Goal: Task Accomplishment & Management: Manage account settings

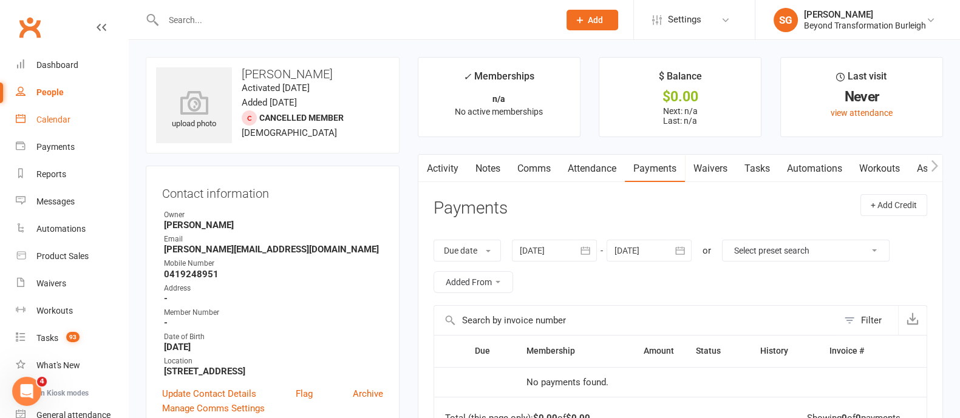
click at [59, 112] on link "Calendar" at bounding box center [72, 119] width 112 height 27
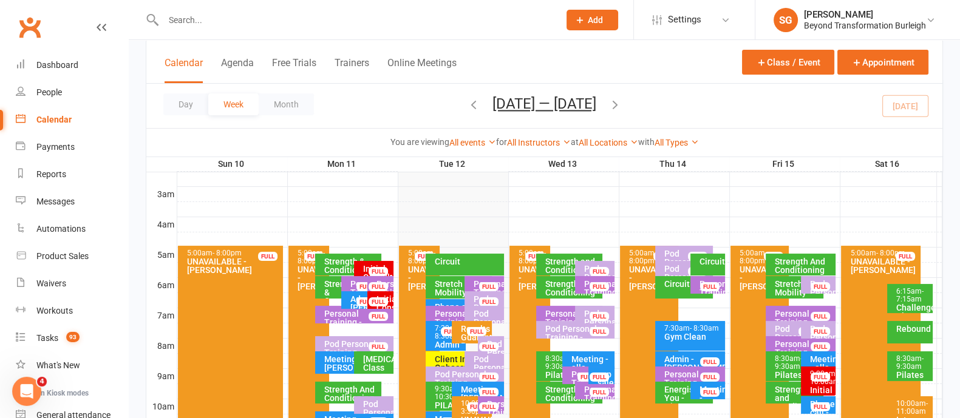
scroll to position [228, 0]
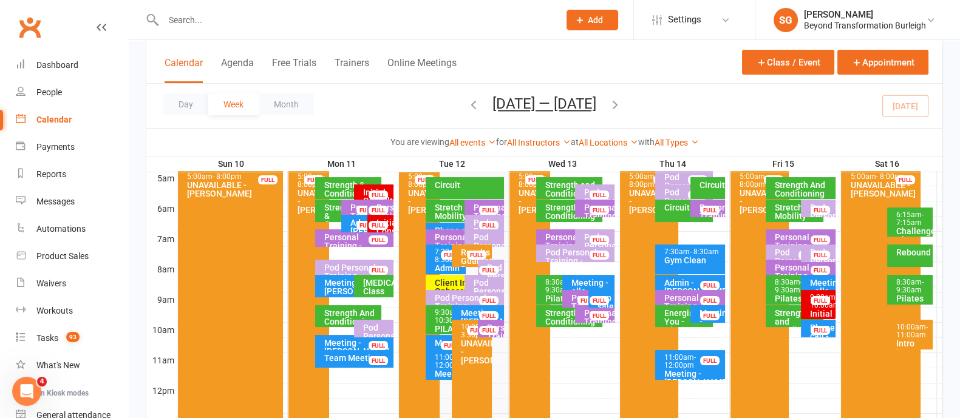
click at [449, 284] on div "Client Initial Onboarding Session. - [PERSON_NAME]..." at bounding box center [462, 296] width 56 height 34
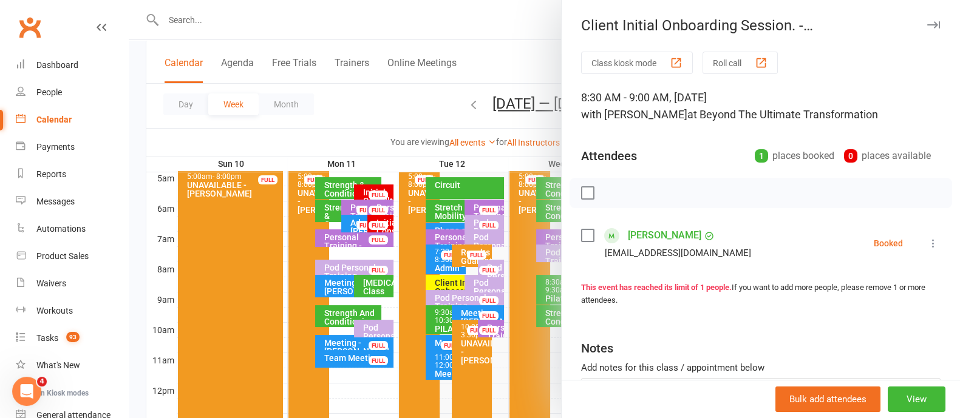
click at [927, 25] on icon "button" at bounding box center [933, 24] width 13 height 7
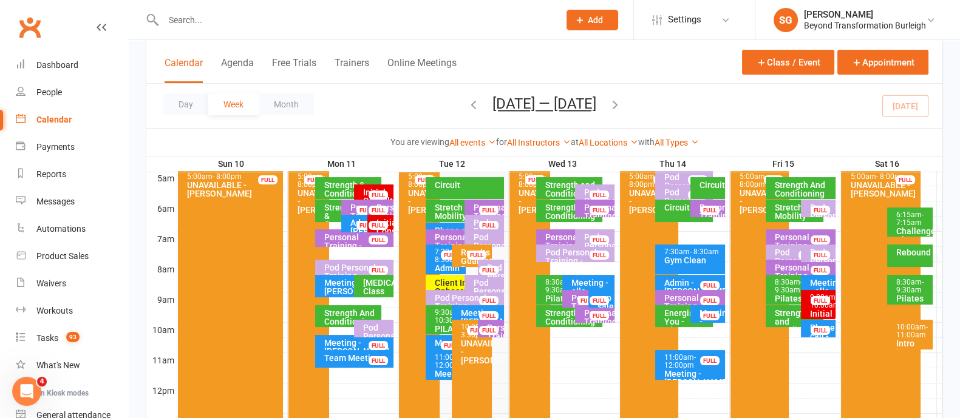
click at [462, 250] on div "Results Guarantee Program Onboarding - [PERSON_NAME]..." at bounding box center [474, 273] width 29 height 51
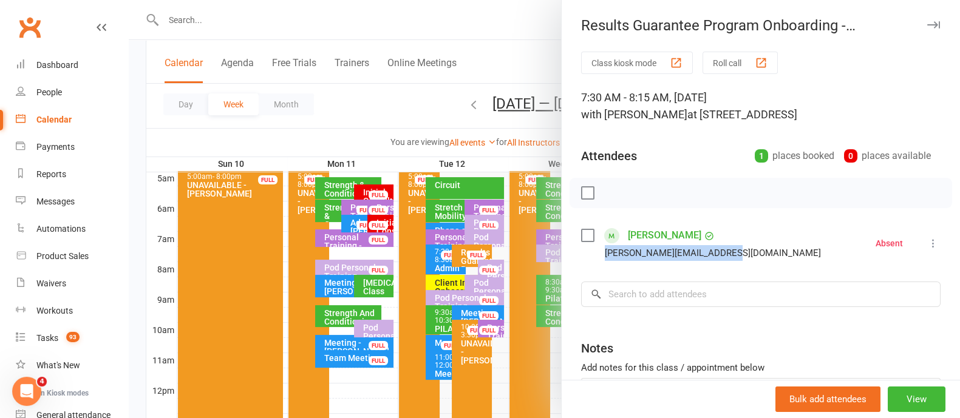
drag, startPoint x: 734, startPoint y: 250, endPoint x: 597, endPoint y: 253, distance: 137.2
click at [597, 253] on li "[PERSON_NAME] [PERSON_NAME][EMAIL_ADDRESS][DOMAIN_NAME] Absent More info Remove…" at bounding box center [760, 243] width 359 height 35
copy div "[PERSON_NAME][EMAIL_ADDRESS][DOMAIN_NAME]"
click at [926, 28] on button "button" at bounding box center [933, 25] width 15 height 15
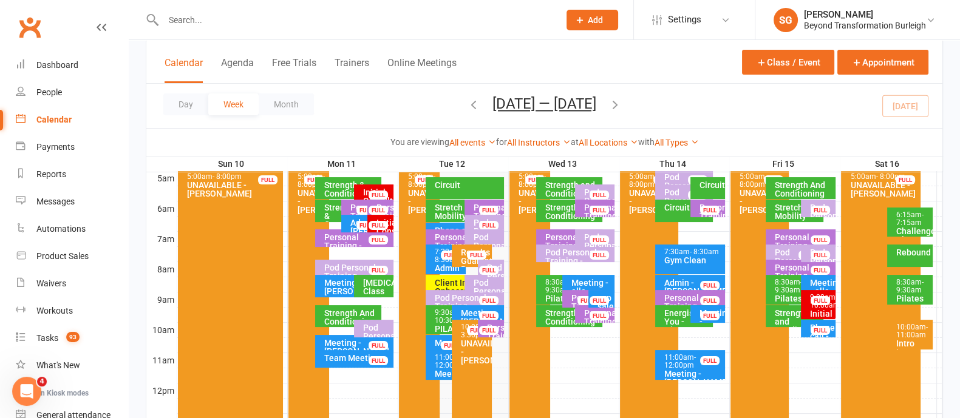
click at [455, 284] on div "Client Initial Onboarding Session. - [PERSON_NAME]..." at bounding box center [462, 296] width 56 height 34
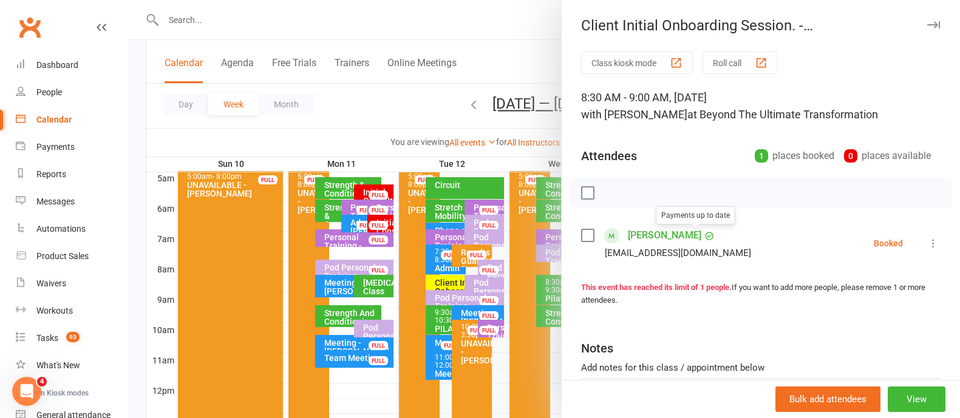
click at [673, 236] on link "[PERSON_NAME]" at bounding box center [664, 235] width 73 height 19
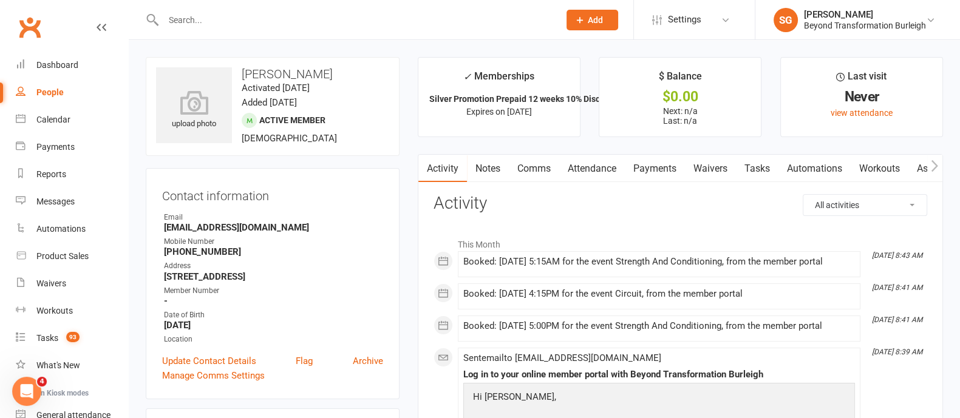
click at [609, 165] on link "Attendance" at bounding box center [592, 169] width 66 height 28
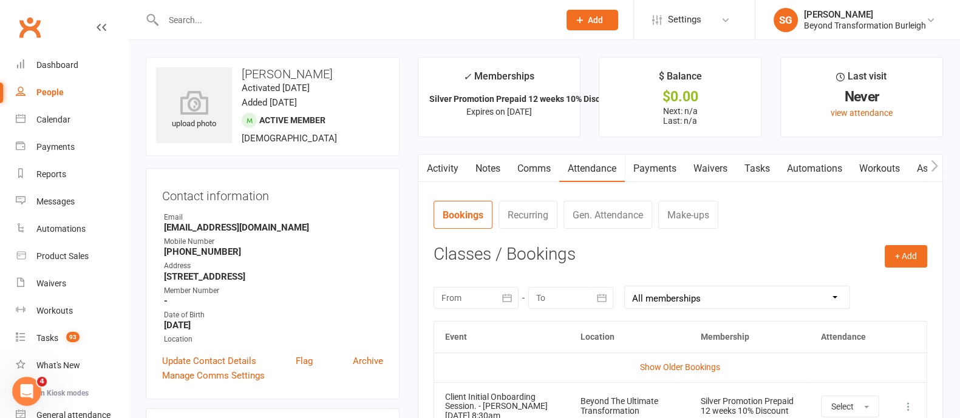
click at [231, 13] on input "text" at bounding box center [355, 20] width 391 height 17
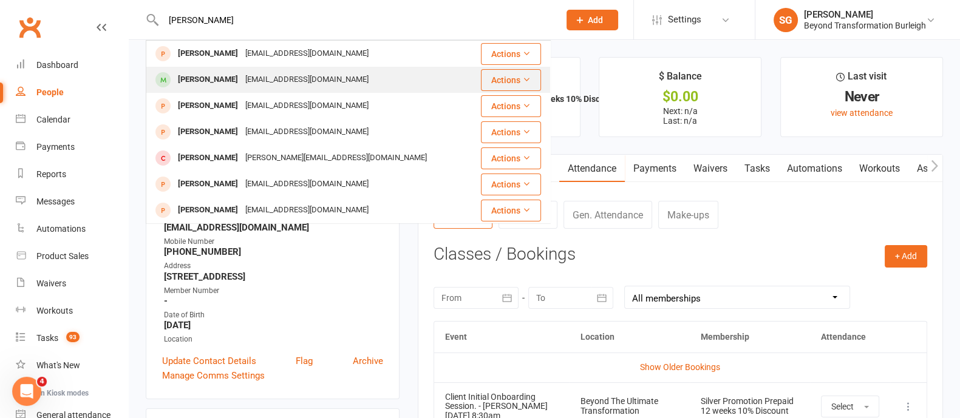
type input "[PERSON_NAME]"
click at [242, 81] on div "[EMAIL_ADDRESS][DOMAIN_NAME]" at bounding box center [307, 80] width 131 height 18
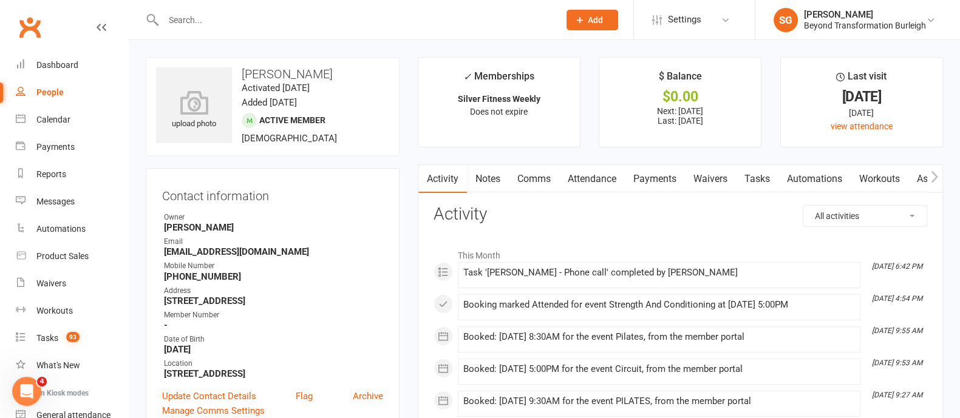
click at [643, 178] on link "Payments" at bounding box center [655, 179] width 60 height 28
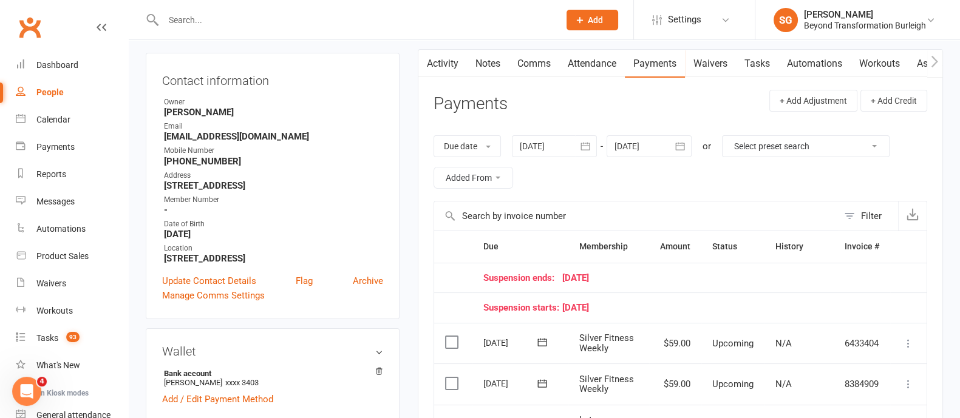
scroll to position [228, 0]
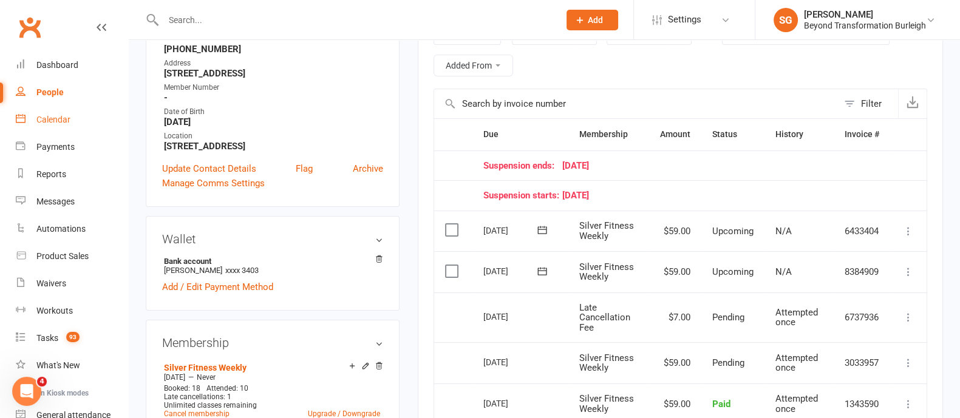
click at [54, 123] on div "Calendar" at bounding box center [53, 120] width 34 height 10
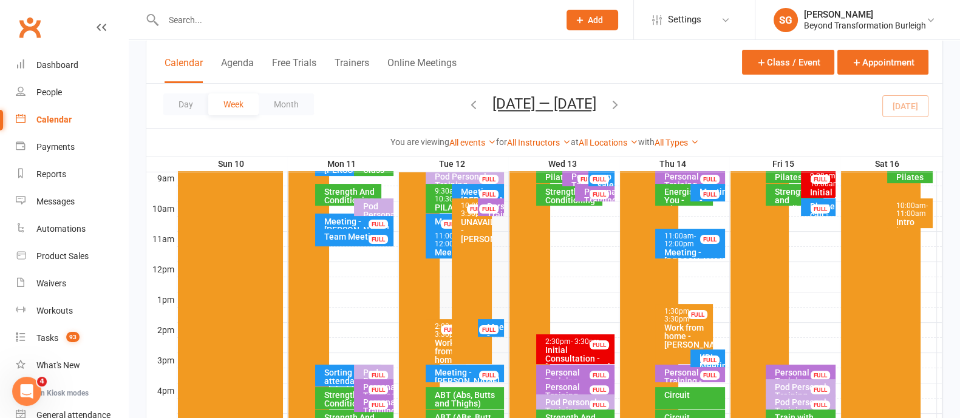
scroll to position [228, 0]
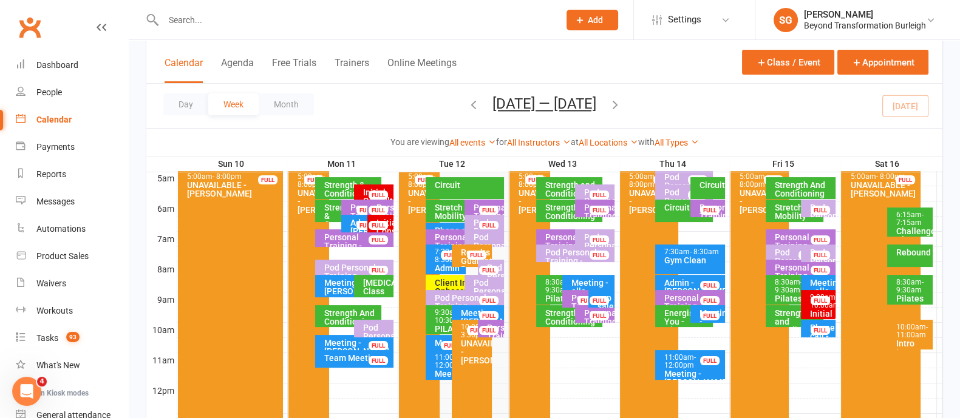
click at [443, 322] on div "9:30am - 10:30am" at bounding box center [448, 317] width 29 height 16
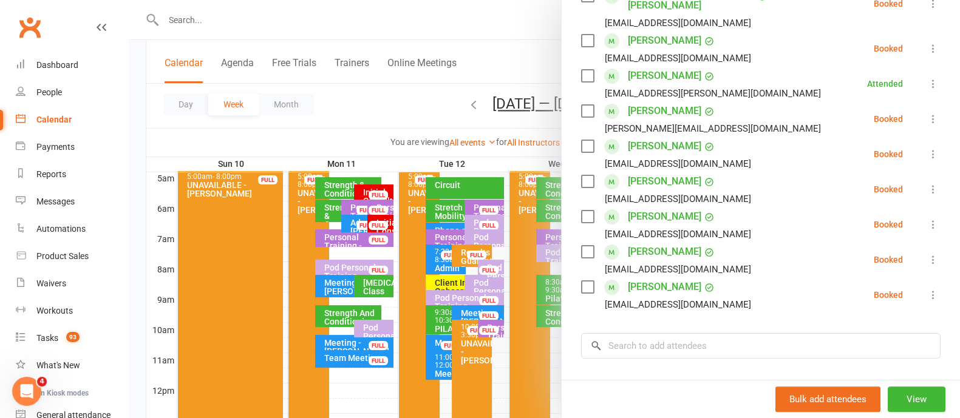
scroll to position [379, 0]
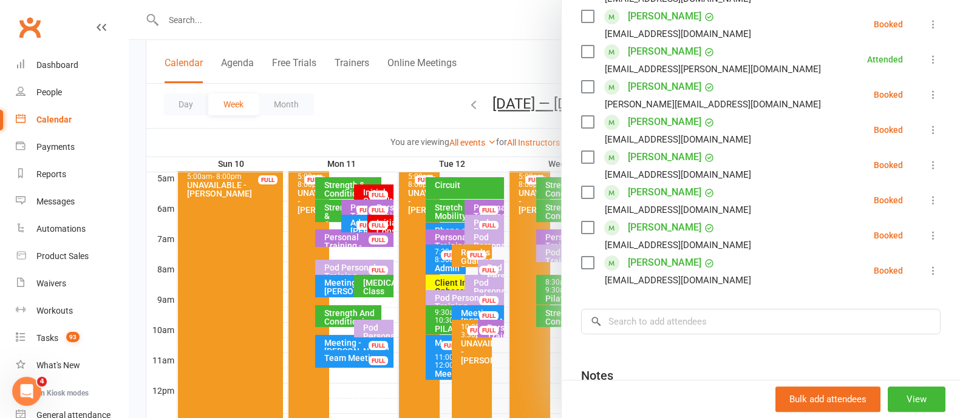
click at [927, 124] on icon at bounding box center [933, 130] width 12 height 12
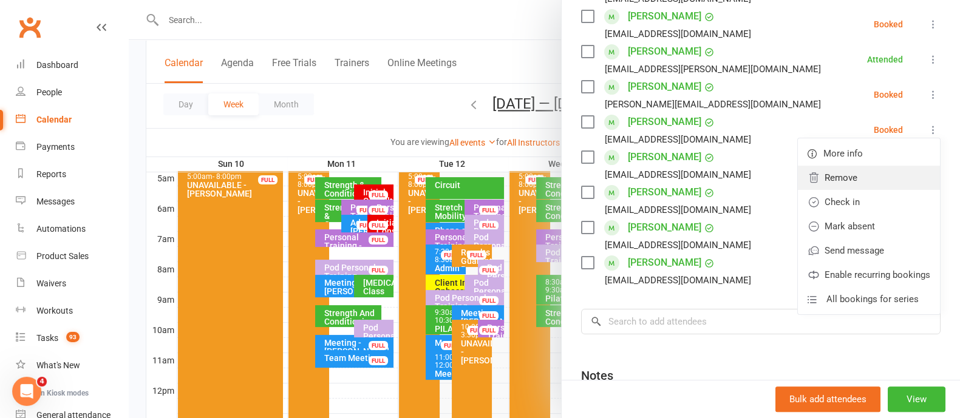
click at [825, 166] on link "Remove" at bounding box center [869, 178] width 142 height 24
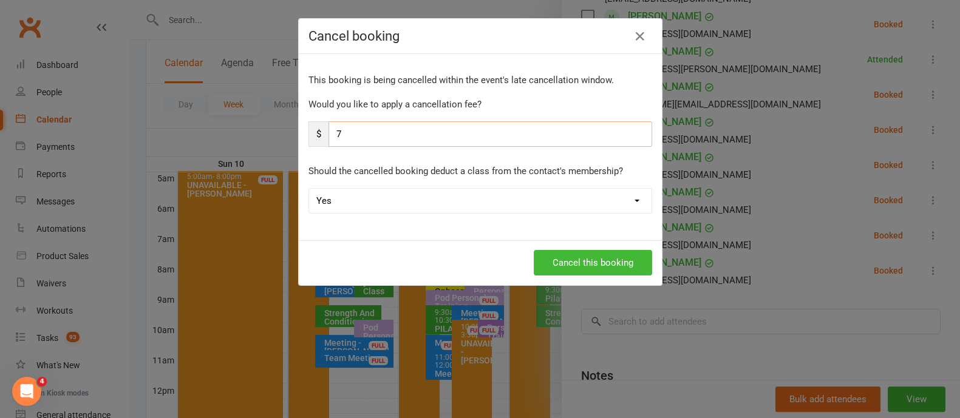
click at [452, 138] on input "7" at bounding box center [490, 133] width 324 height 25
click at [559, 264] on button "Cancel this booking" at bounding box center [593, 262] width 118 height 25
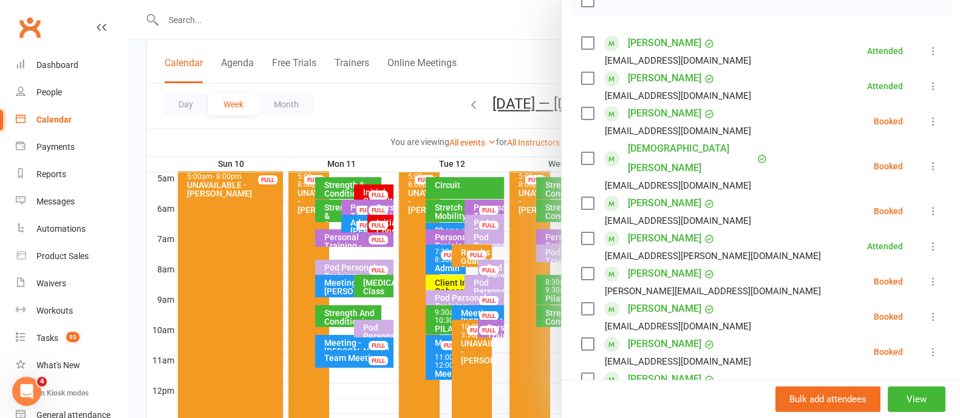
scroll to position [0, 0]
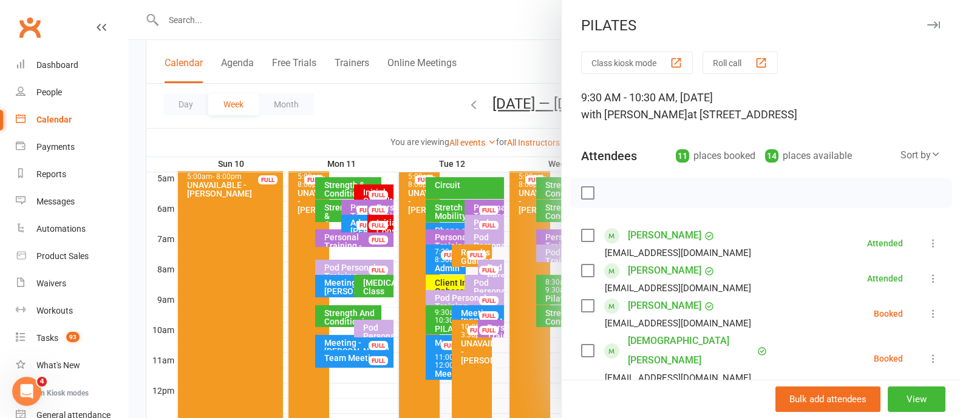
click at [927, 22] on icon "button" at bounding box center [933, 24] width 13 height 7
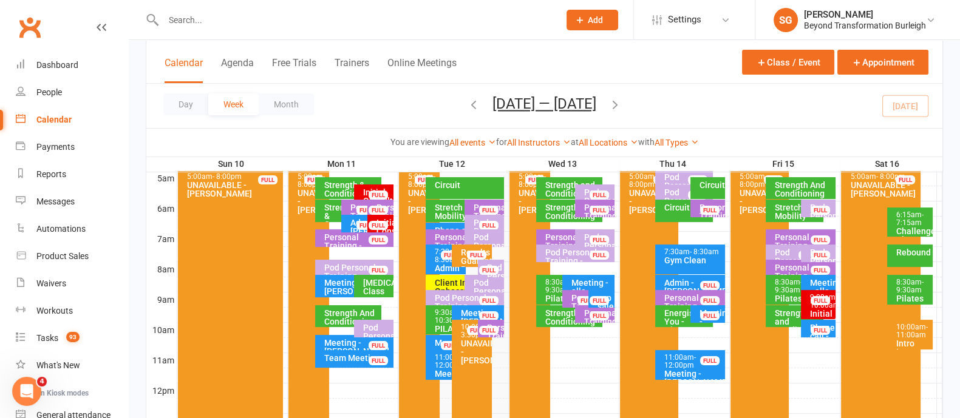
click at [498, 329] on div "Personal Training - [PERSON_NAME]" at bounding box center [493, 341] width 15 height 34
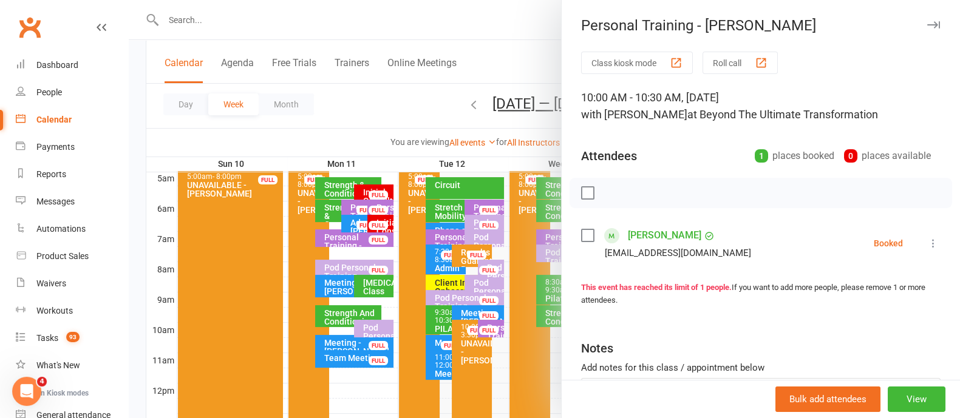
click at [917, 19] on div "Personal Training - [PERSON_NAME]" at bounding box center [761, 25] width 398 height 17
click at [927, 21] on icon "button" at bounding box center [933, 24] width 13 height 7
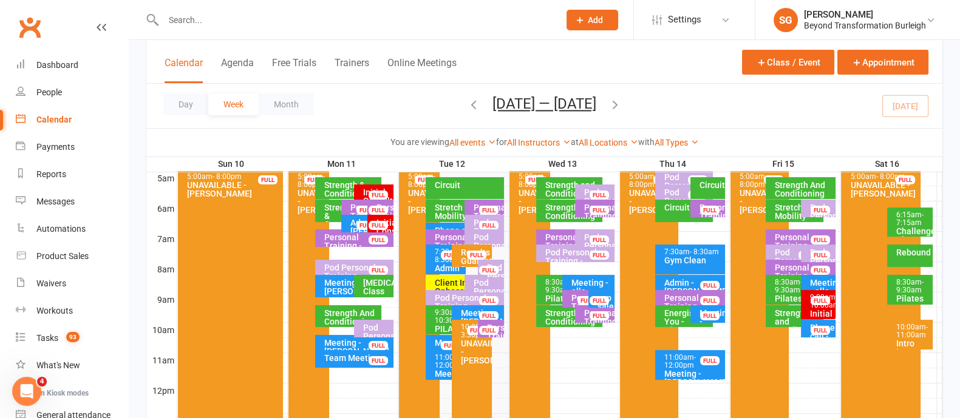
click at [440, 318] on div "9:30am - 10:30am" at bounding box center [448, 317] width 29 height 16
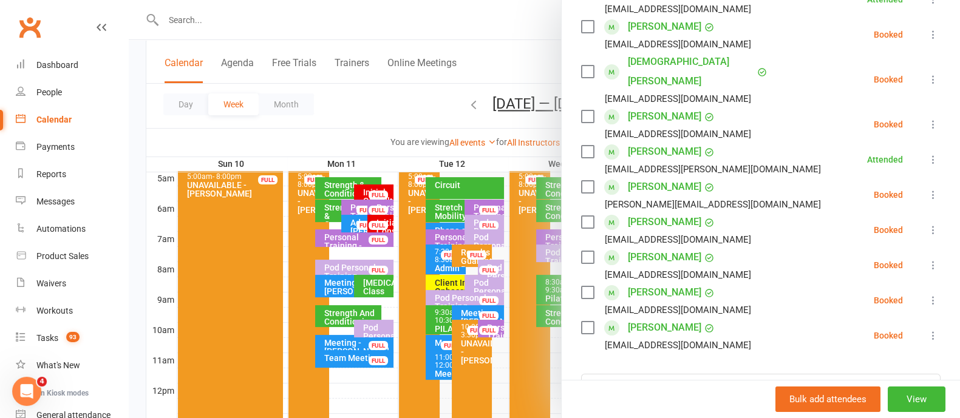
scroll to position [303, 0]
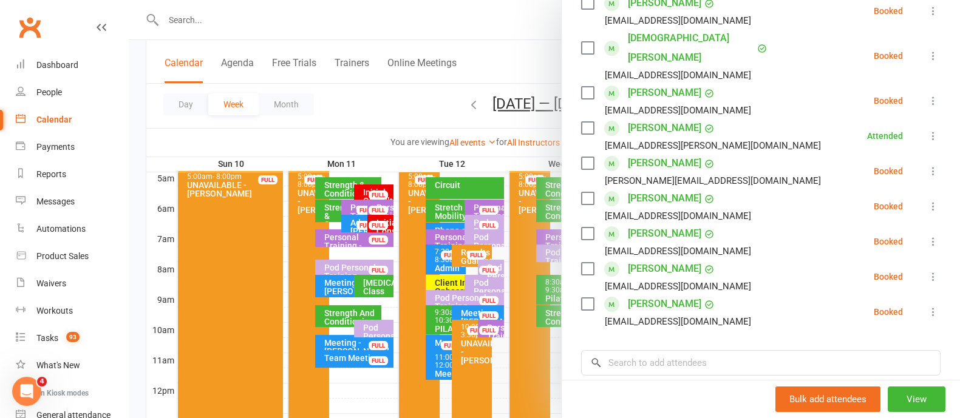
click at [463, 297] on div at bounding box center [544, 209] width 831 height 418
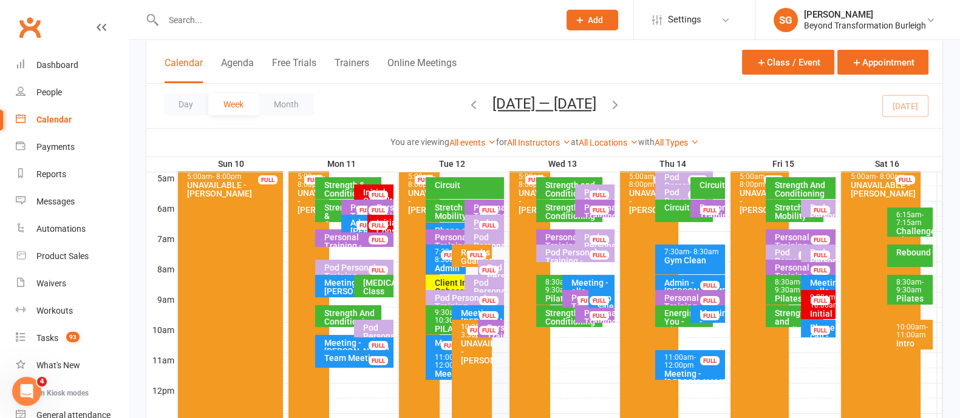
click at [463, 297] on div "Pod Personal Training - [PERSON_NAME], [PERSON_NAME]" at bounding box center [468, 311] width 68 height 34
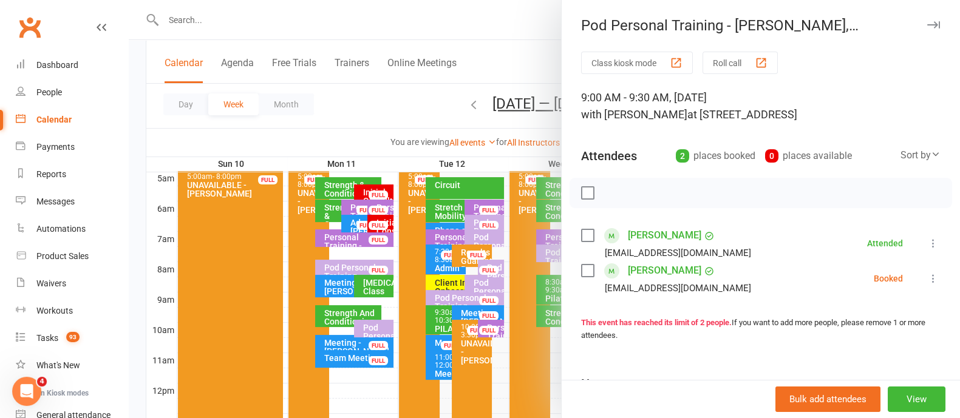
click at [927, 27] on icon "button" at bounding box center [933, 24] width 13 height 7
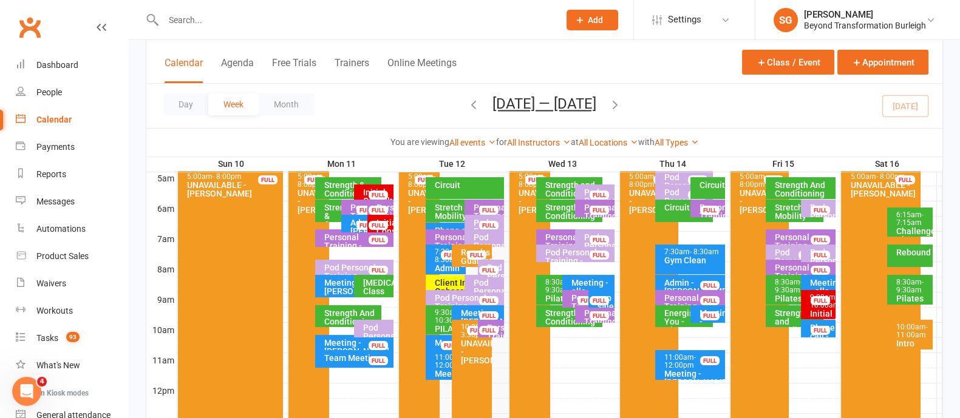
click at [491, 280] on div "Pod Personal Training - [PERSON_NAME]" at bounding box center [487, 300] width 29 height 42
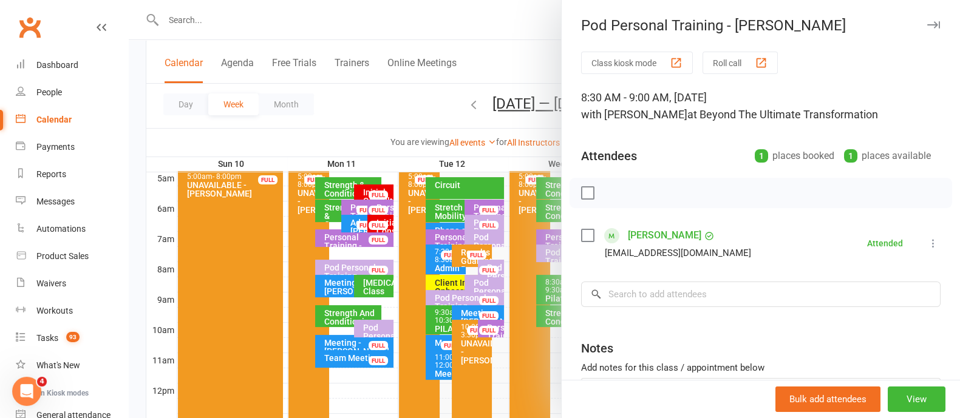
click at [927, 21] on icon "button" at bounding box center [933, 24] width 13 height 7
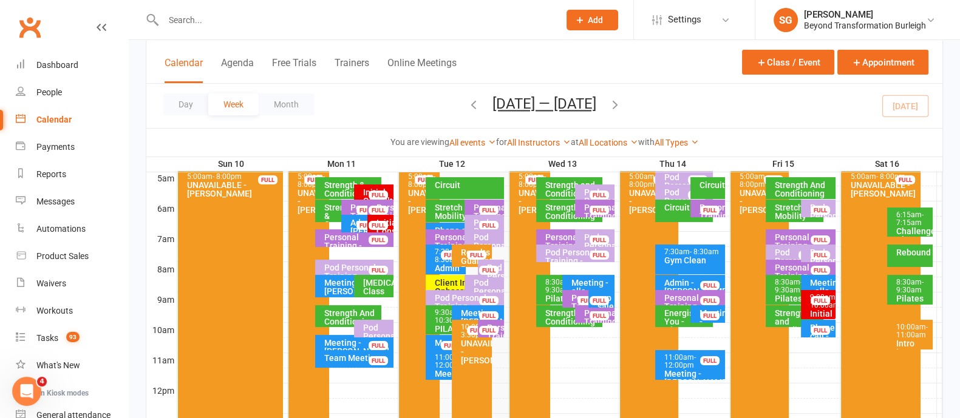
click at [492, 181] on div "Circuit" at bounding box center [468, 185] width 68 height 8
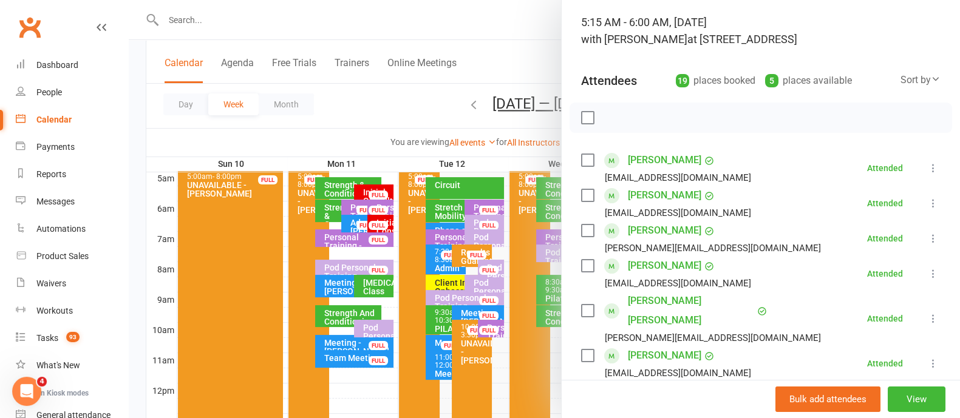
scroll to position [0, 0]
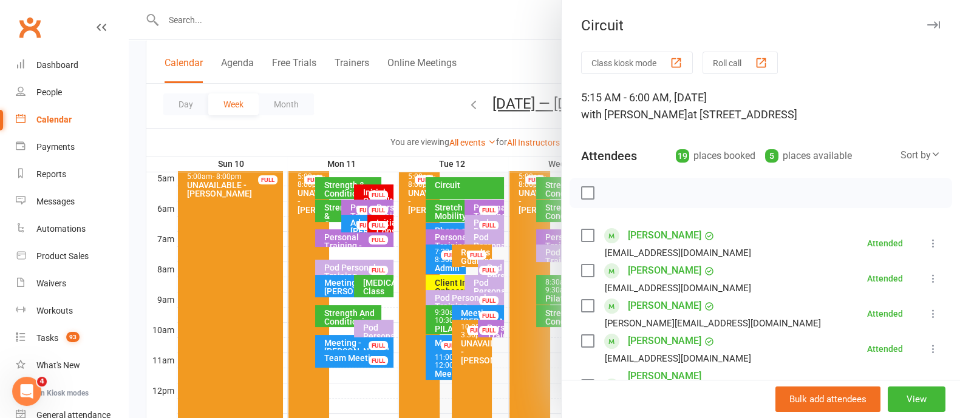
click at [927, 24] on icon "button" at bounding box center [933, 24] width 13 height 7
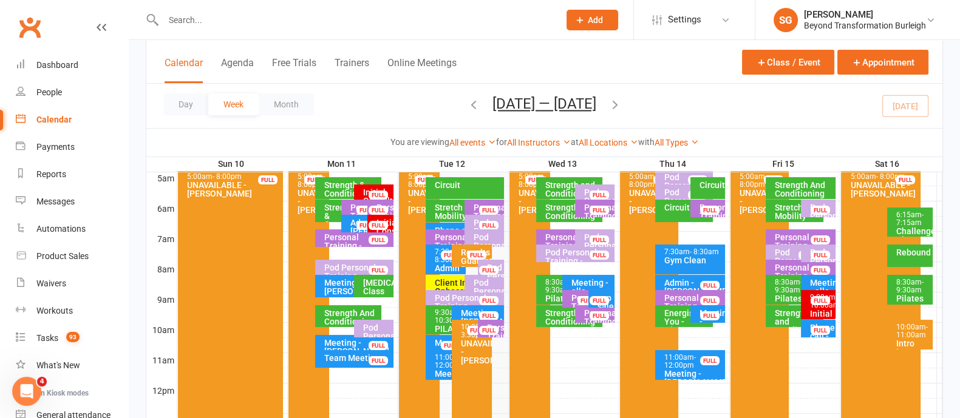
click at [455, 205] on div "Stretch and Mobility" at bounding box center [462, 211] width 56 height 17
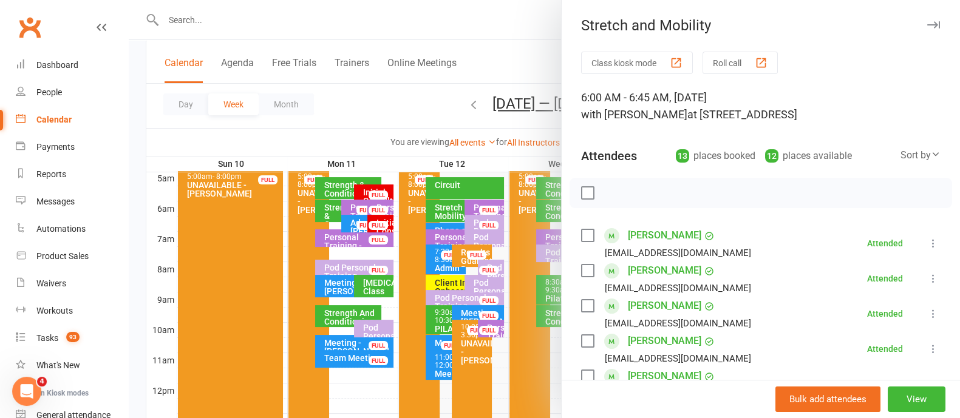
click at [917, 26] on div "Stretch and Mobility" at bounding box center [761, 25] width 398 height 17
click at [927, 25] on icon "button" at bounding box center [933, 24] width 13 height 7
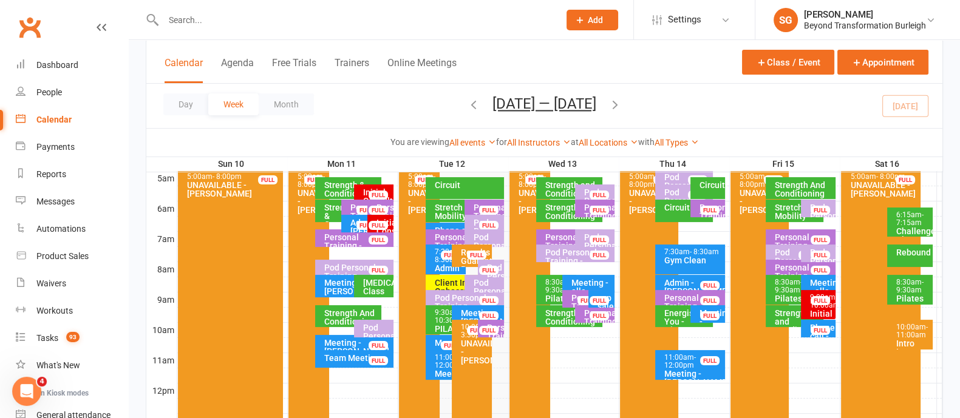
click at [549, 294] on span "- 9:30am" at bounding box center [558, 286] width 27 height 16
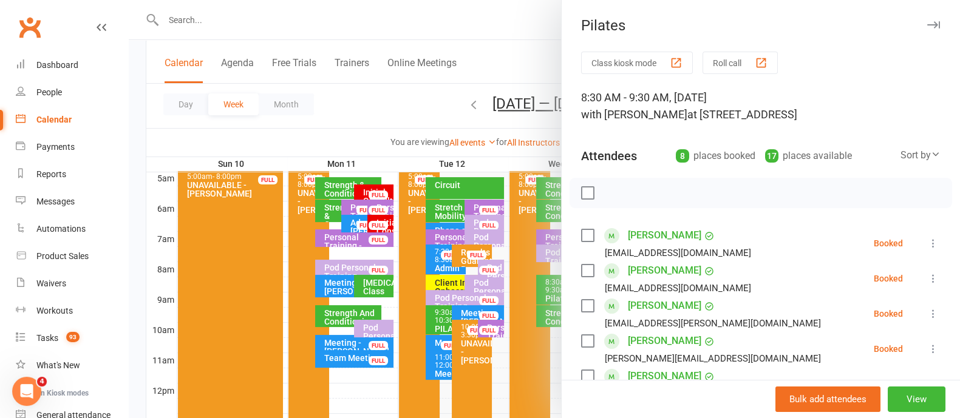
click at [927, 23] on icon "button" at bounding box center [933, 24] width 13 height 7
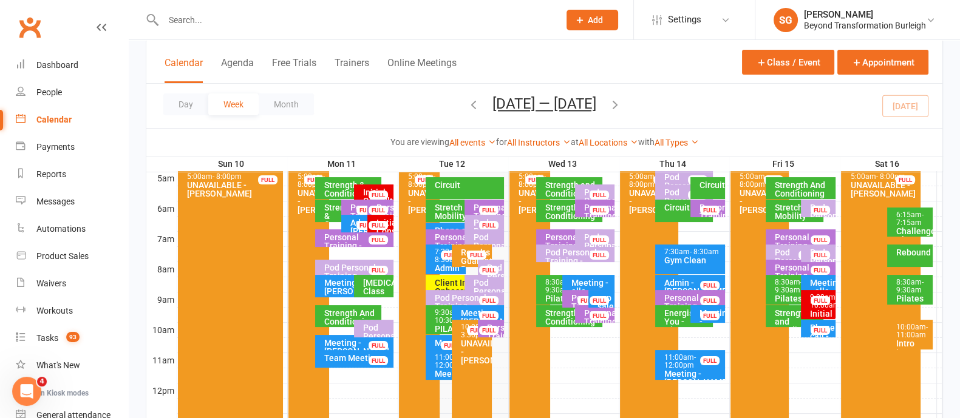
click at [559, 314] on div "Strength and Conditioning" at bounding box center [573, 317] width 56 height 17
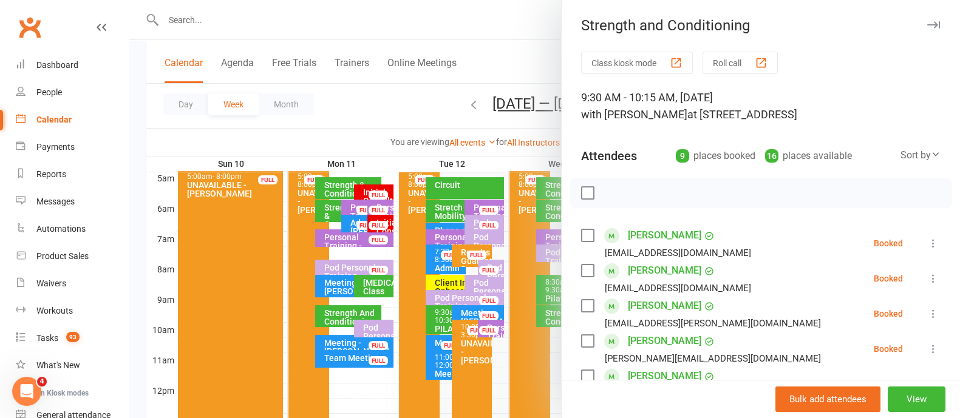
click at [927, 24] on icon "button" at bounding box center [933, 24] width 13 height 7
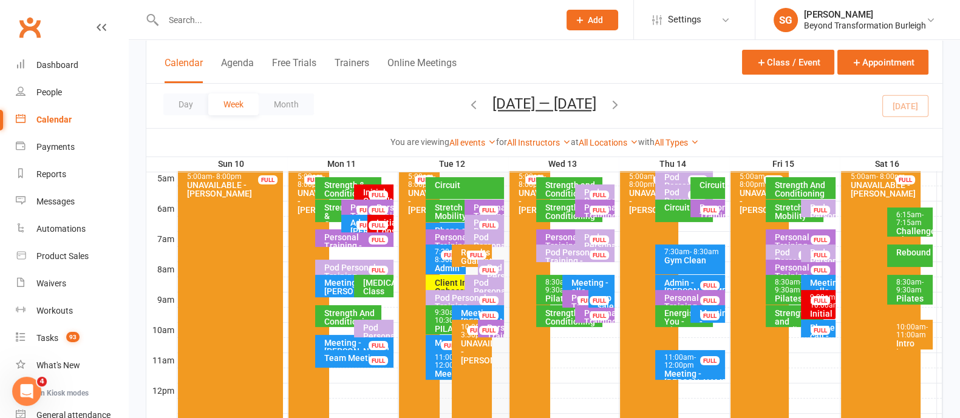
click at [457, 280] on div "Client Initial Onboarding Session. - [PERSON_NAME]..." at bounding box center [462, 296] width 56 height 34
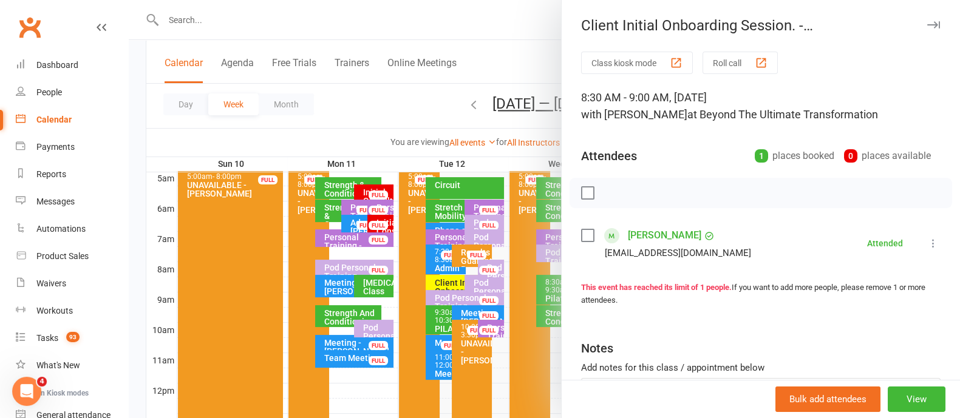
click at [448, 298] on div at bounding box center [544, 209] width 831 height 418
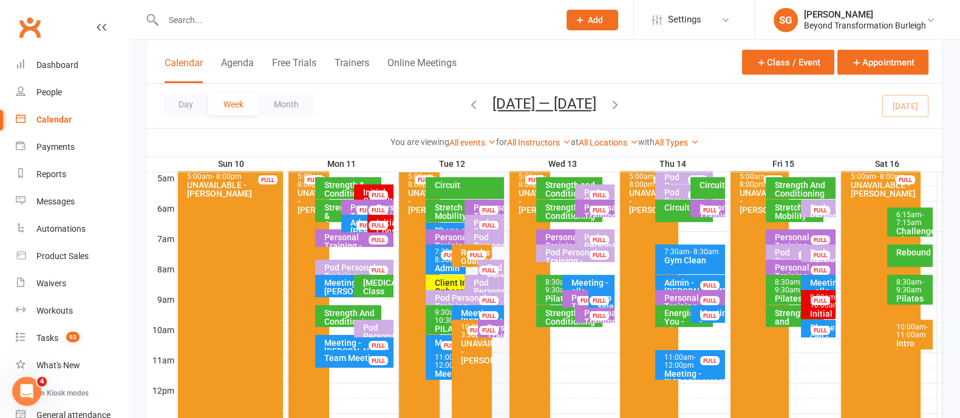
click at [448, 298] on div "Pod Personal Training - [PERSON_NAME], [PERSON_NAME]" at bounding box center [468, 311] width 68 height 34
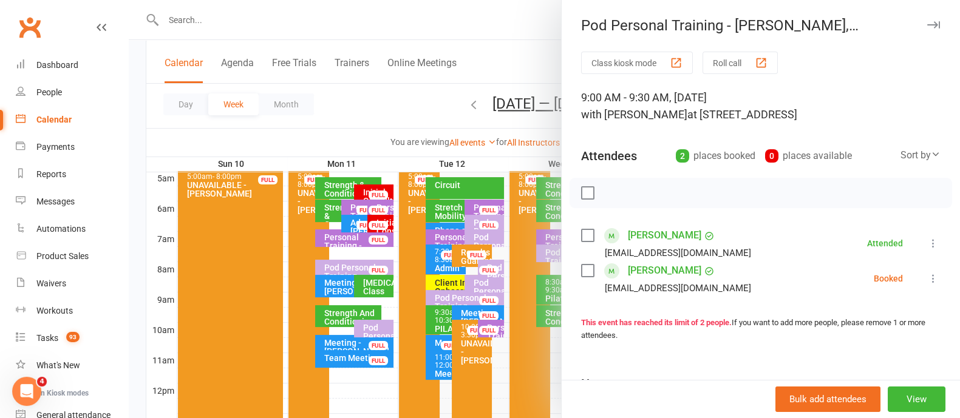
click at [248, 19] on div at bounding box center [544, 209] width 831 height 418
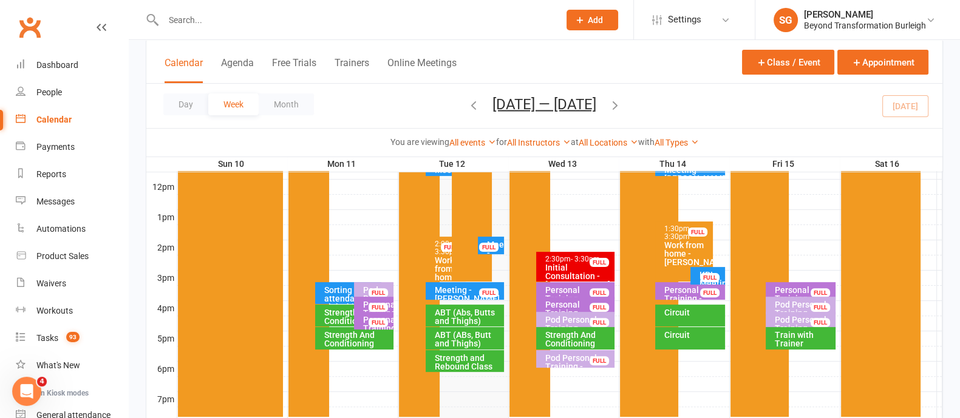
scroll to position [455, 0]
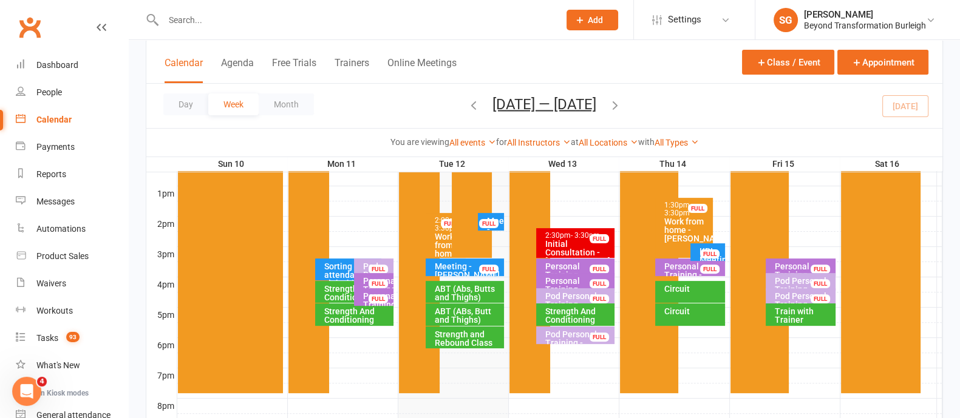
click at [460, 291] on div "ABT (Abs, Butts and Thighs)" at bounding box center [468, 293] width 68 height 17
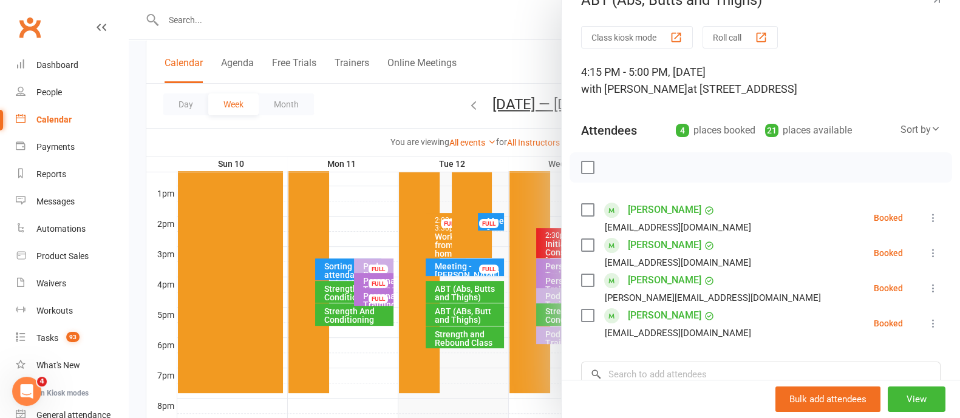
scroll to position [0, 0]
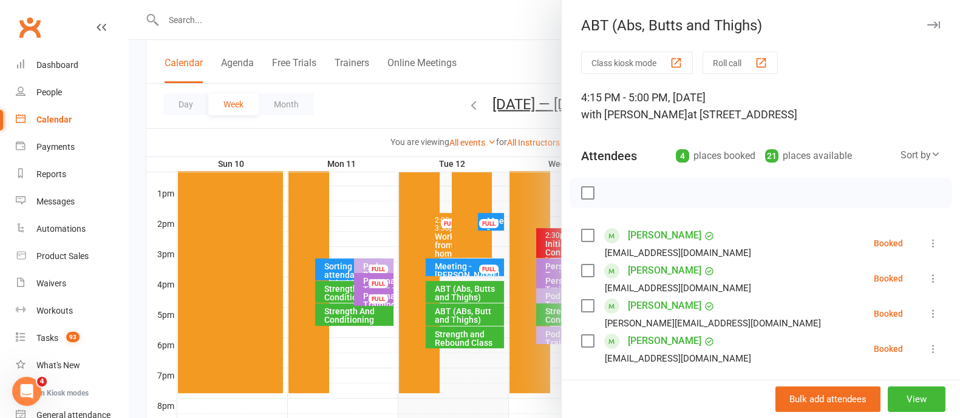
click at [927, 28] on icon "button" at bounding box center [933, 24] width 13 height 7
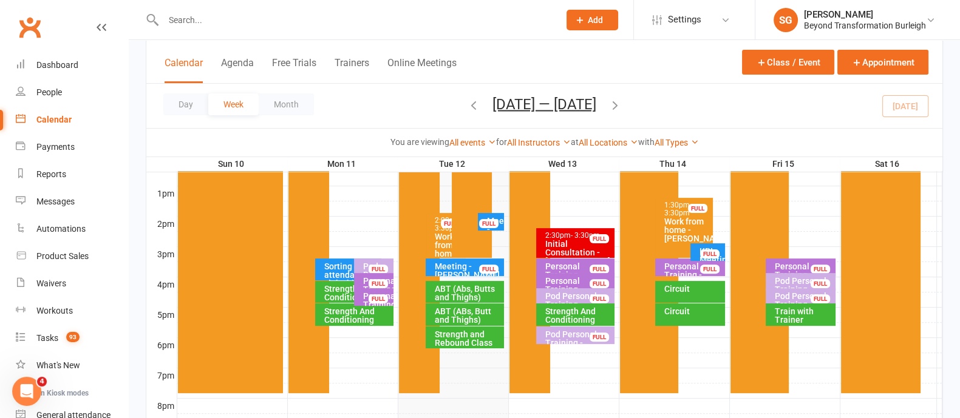
click at [443, 311] on div "ABT (ABs, Butt and Thighs)" at bounding box center [468, 315] width 68 height 17
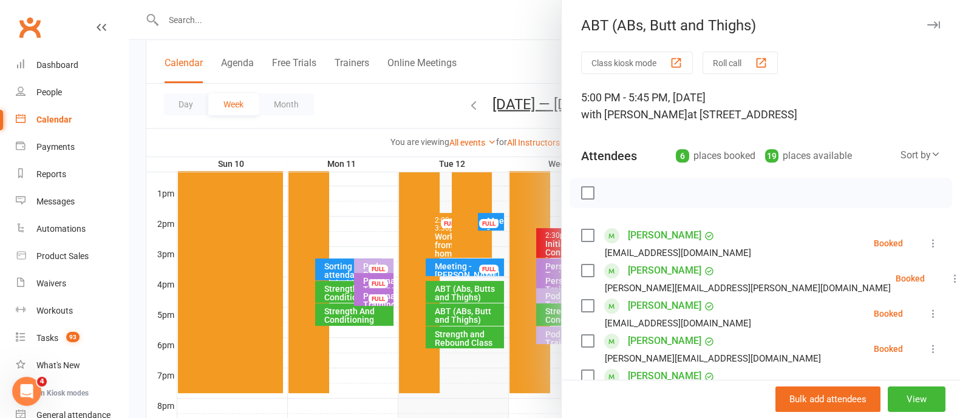
click at [449, 342] on div at bounding box center [544, 209] width 831 height 418
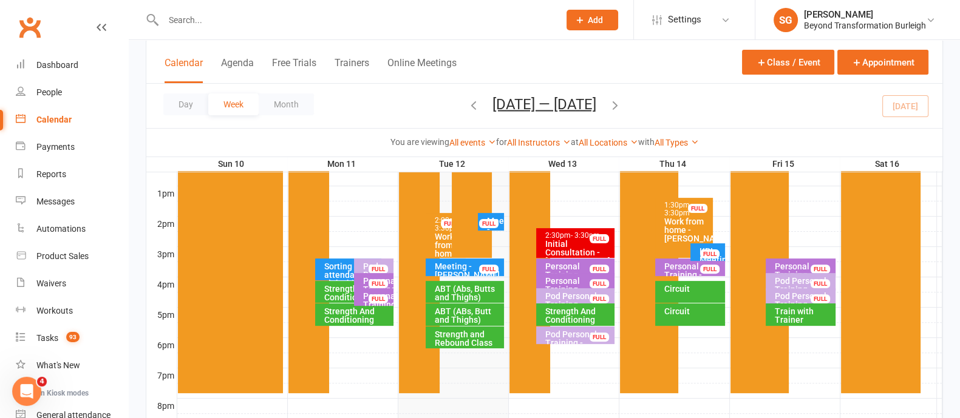
click at [450, 338] on div "Strength and Rebound Class" at bounding box center [468, 338] width 68 height 17
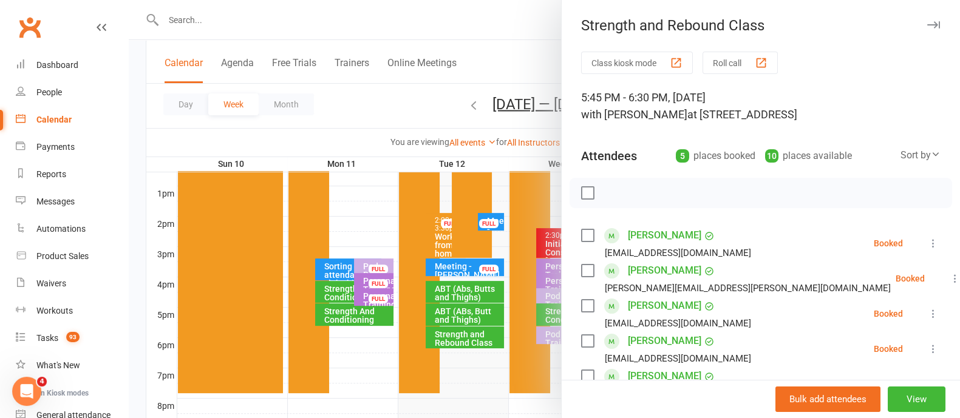
click at [927, 22] on icon "button" at bounding box center [933, 24] width 13 height 7
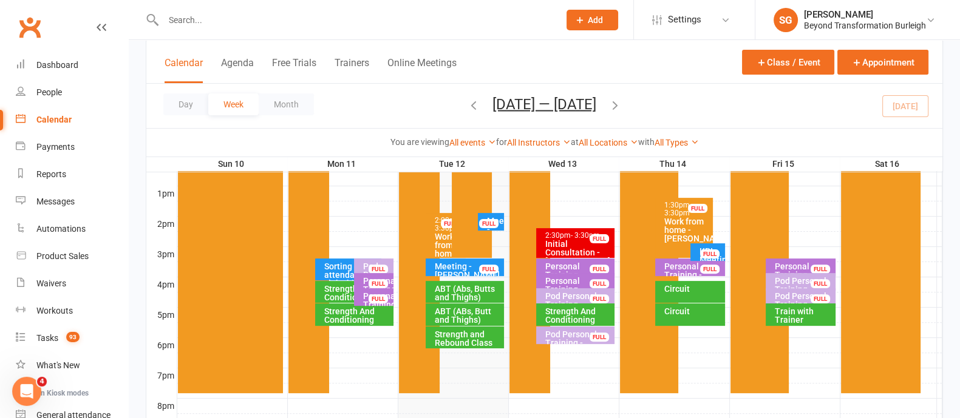
scroll to position [228, 0]
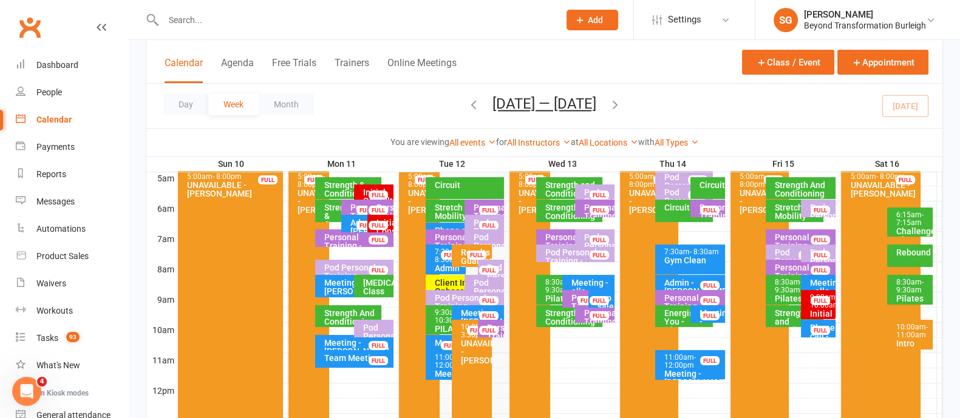
click at [917, 332] on span "- 11:00am" at bounding box center [912, 331] width 32 height 16
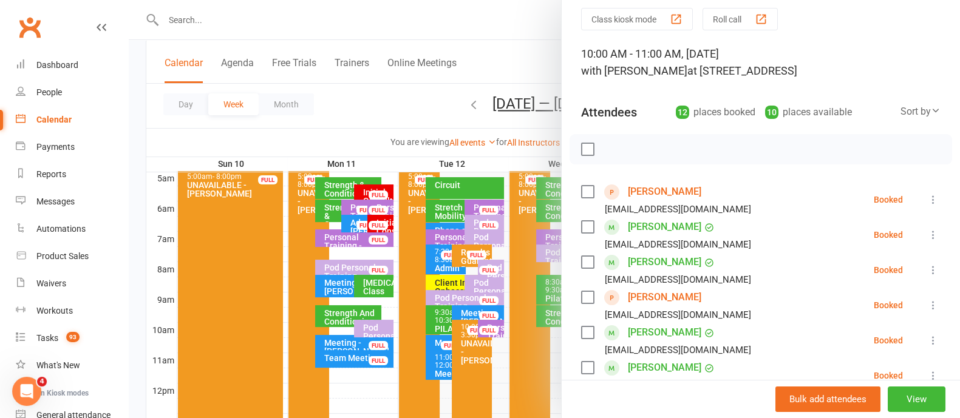
scroll to position [0, 0]
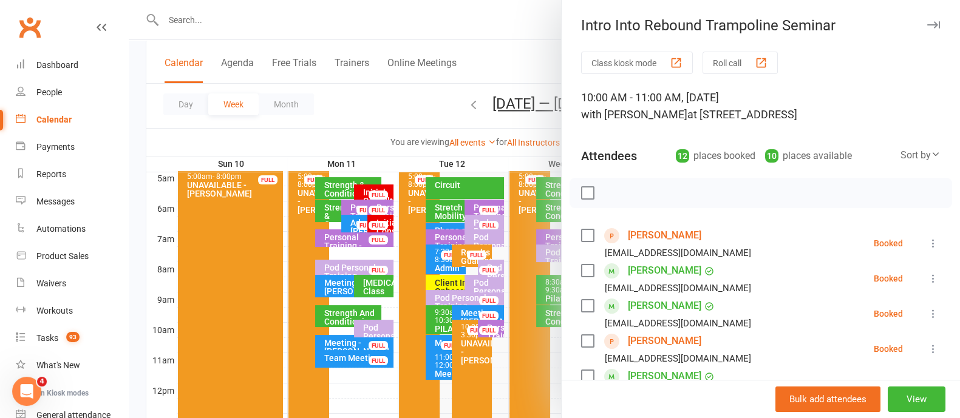
click at [927, 22] on icon "button" at bounding box center [933, 24] width 13 height 7
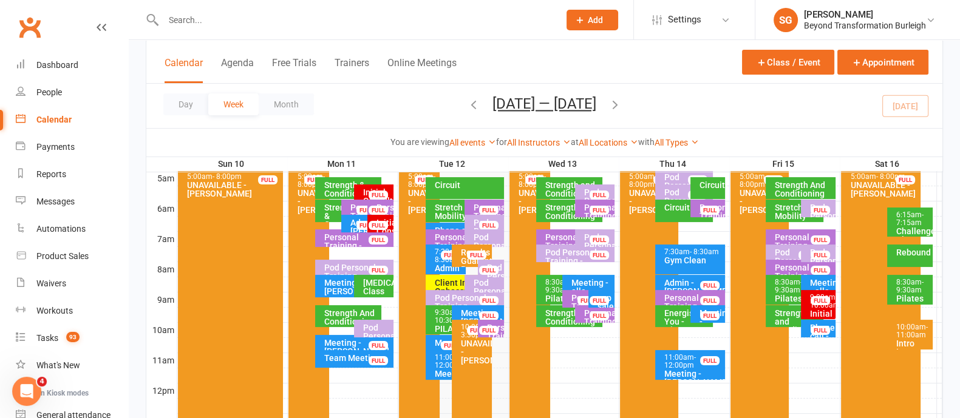
click at [906, 339] on div "Intro Into Rebound Trampoline Seminar" at bounding box center [912, 360] width 35 height 42
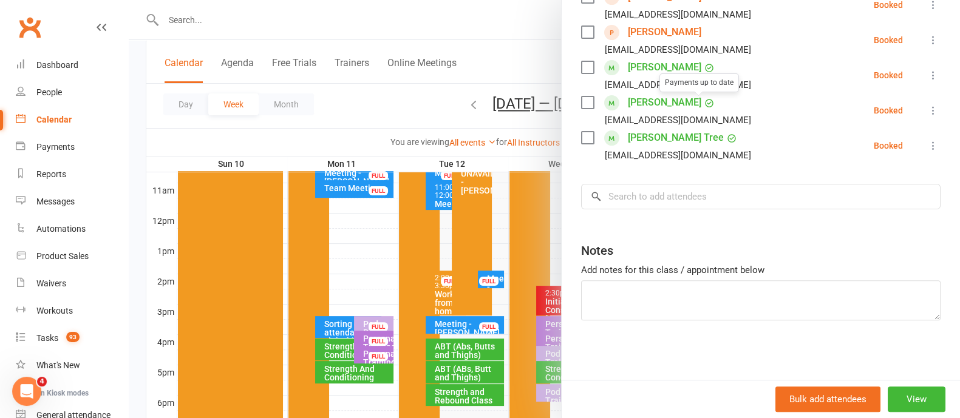
scroll to position [455, 0]
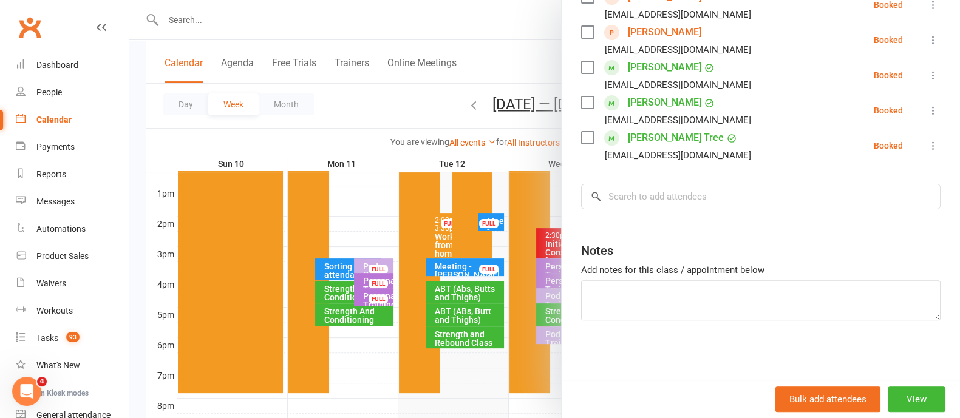
click at [884, 413] on div "Bulk add attendees View" at bounding box center [761, 399] width 398 height 38
click at [908, 402] on button "View" at bounding box center [917, 399] width 58 height 25
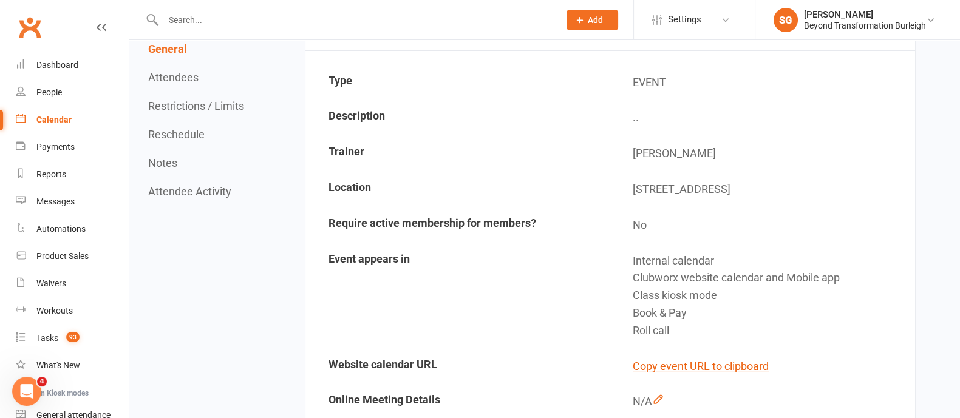
scroll to position [303, 0]
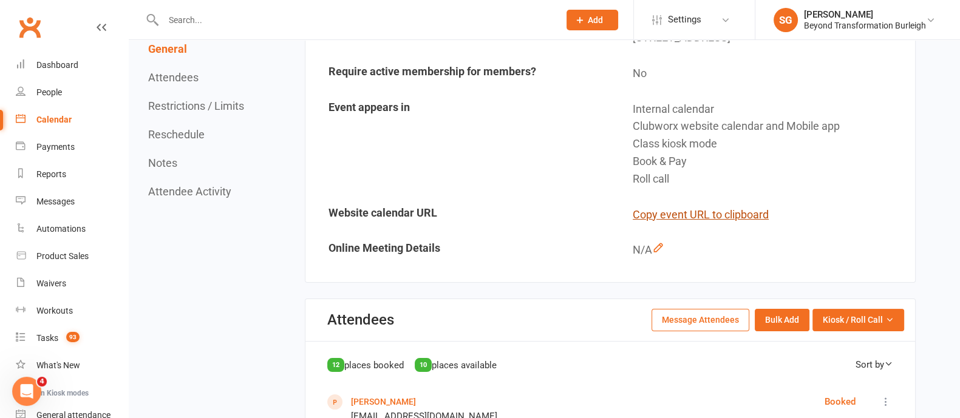
drag, startPoint x: 704, startPoint y: 209, endPoint x: 671, endPoint y: 208, distance: 32.8
drag, startPoint x: 671, startPoint y: 208, endPoint x: 641, endPoint y: 212, distance: 30.0
click at [641, 212] on button "Copy event URL to clipboard" at bounding box center [701, 215] width 136 height 18
